Goal: Transaction & Acquisition: Purchase product/service

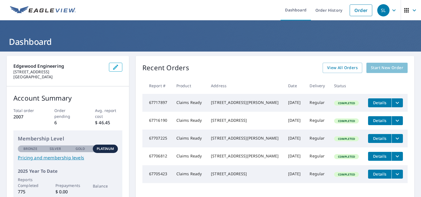
click at [376, 68] on span "Start New Order" at bounding box center [387, 67] width 32 height 7
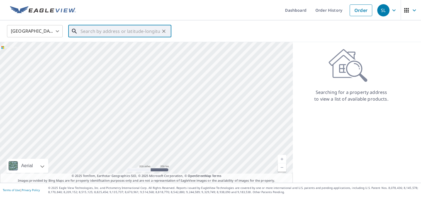
click at [107, 29] on input "text" at bounding box center [120, 31] width 79 height 16
paste input "[STREET_ADDRESS]"
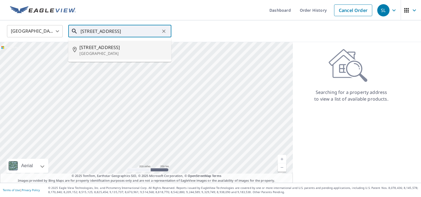
click at [106, 50] on span "[STREET_ADDRESS]" at bounding box center [123, 47] width 88 height 7
type input "[STREET_ADDRESS]"
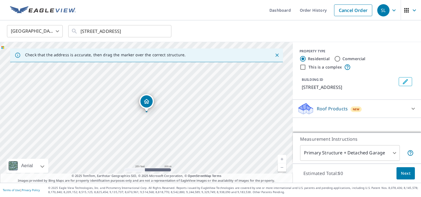
click at [393, 150] on body "SL SL Dashboard Order History Cancel Order SL [GEOGRAPHIC_DATA] US ​ [STREET_AD…" at bounding box center [210, 98] width 421 height 197
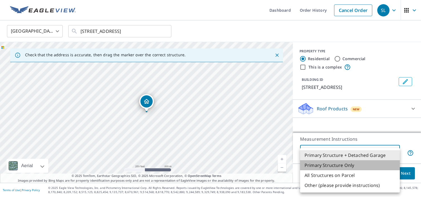
click at [322, 165] on li "Primary Structure Only" at bounding box center [350, 165] width 100 height 10
type input "2"
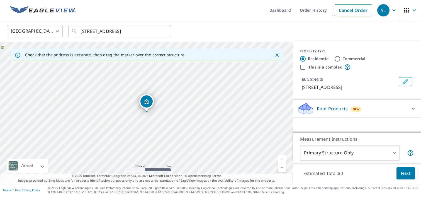
click at [373, 112] on div "Roof Products New" at bounding box center [352, 108] width 109 height 13
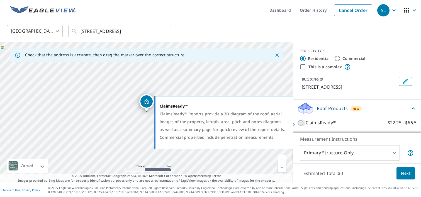
click at [300, 122] on input "ClaimsReady™ $22.25 - $66.5" at bounding box center [302, 123] width 8 height 7
checkbox input "true"
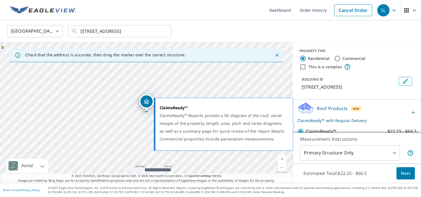
scroll to position [22, 0]
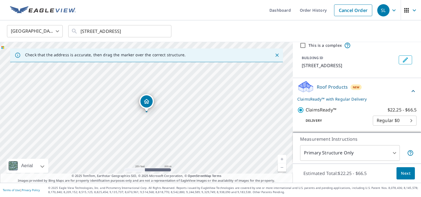
click at [405, 171] on span "Next" at bounding box center [405, 173] width 9 height 7
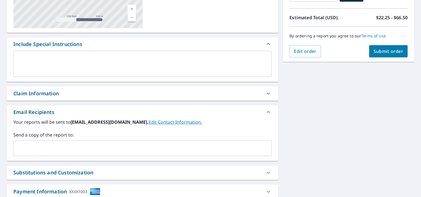
scroll to position [134, 0]
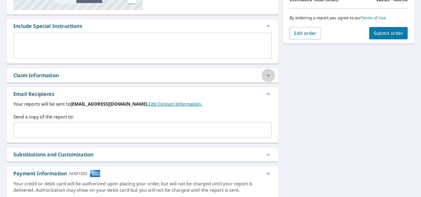
click at [268, 74] on icon at bounding box center [268, 75] width 7 height 7
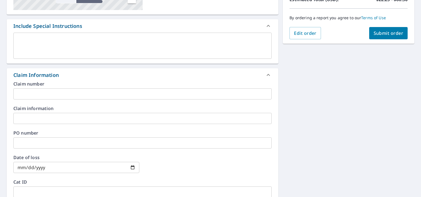
drag, startPoint x: 104, startPoint y: 96, endPoint x: 73, endPoint y: 79, distance: 35.3
click at [104, 96] on input "text" at bounding box center [142, 93] width 259 height 11
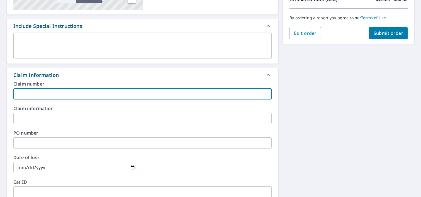
paste input "969928"
type input "969928"
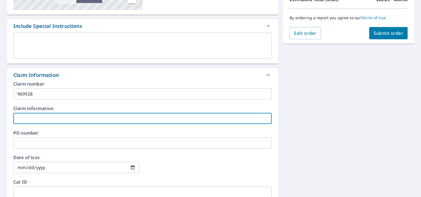
click at [54, 114] on input "text" at bounding box center [142, 118] width 259 height 11
paste input "Sunset Forever Corp d/b/a Discovery Point #72"
type input "Sunset Forever Corp d/b/a Discovery Point #72"
click at [132, 168] on input "date" at bounding box center [76, 167] width 126 height 11
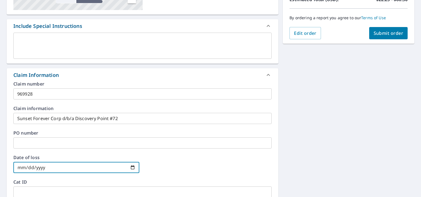
type input "[DATE]"
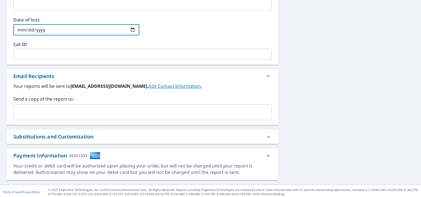
scroll to position [274, 0]
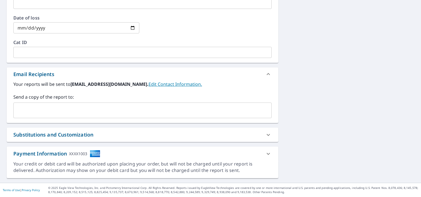
click at [153, 134] on div "Substitutions and Customization" at bounding box center [137, 135] width 248 height 8
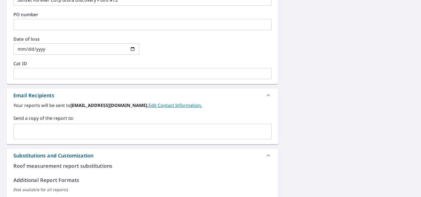
scroll to position [0, 0]
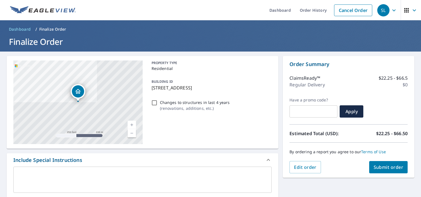
click at [383, 166] on span "Submit order" at bounding box center [389, 167] width 30 height 6
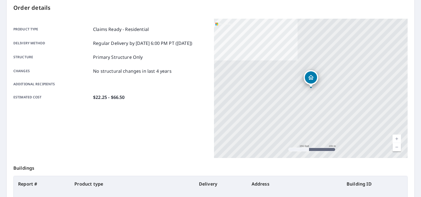
scroll to position [131, 0]
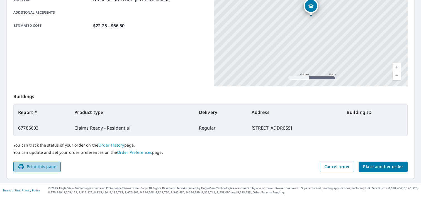
click at [48, 163] on button "Print this page" at bounding box center [36, 167] width 47 height 10
